Goal: Task Accomplishment & Management: Use online tool/utility

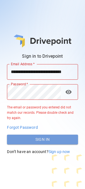
click at [52, 138] on button "Sign In" at bounding box center [42, 140] width 71 height 10
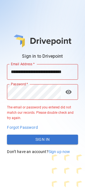
click at [70, 87] on button "visibility" at bounding box center [68, 91] width 11 height 11
click at [69, 92] on span "visibility_off" at bounding box center [68, 92] width 7 height 7
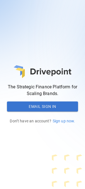
click at [41, 109] on button "Email Sign In" at bounding box center [42, 106] width 71 height 10
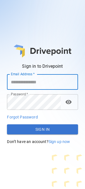
click at [32, 84] on input "Email Address   *" at bounding box center [42, 82] width 71 height 16
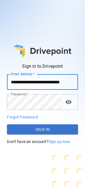
scroll to position [0, 2]
type input "**********"
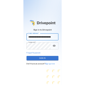
scroll to position [0, 0]
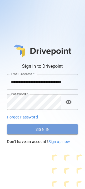
click at [35, 130] on button "Sign In" at bounding box center [42, 129] width 71 height 10
